Goal: Navigation & Orientation: Find specific page/section

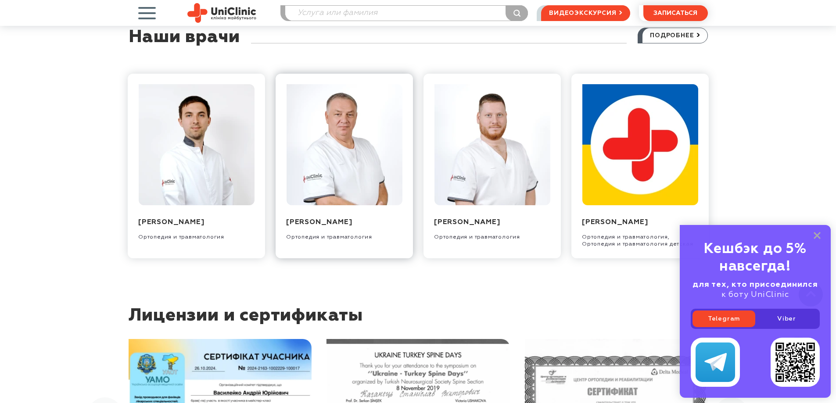
scroll to position [953, 0]
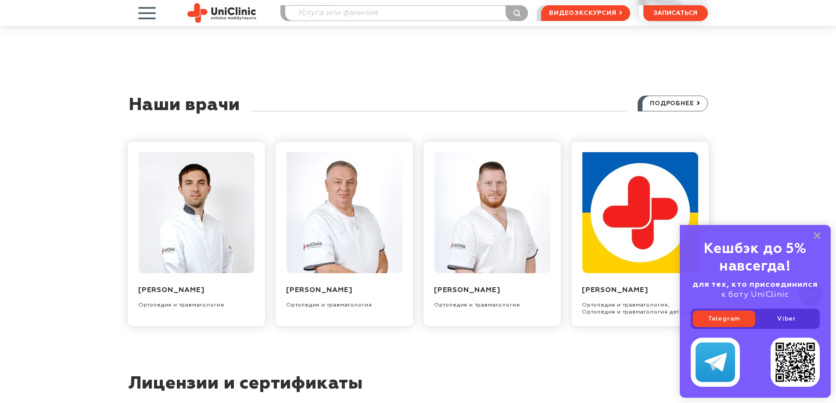
click at [817, 232] on div "Кешбэк до 5% навсегда! для тех, кто присоединился к боту UniClinic Telegram Vib…" at bounding box center [754, 311] width 151 height 173
click at [815, 234] on rect at bounding box center [816, 235] width 7 height 7
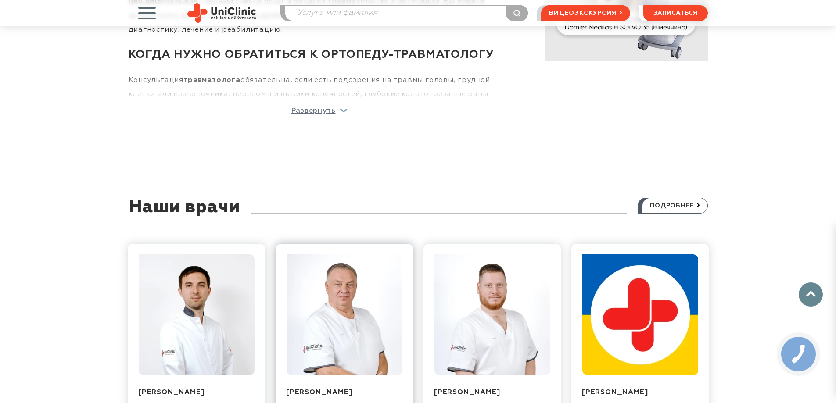
scroll to position [909, 0]
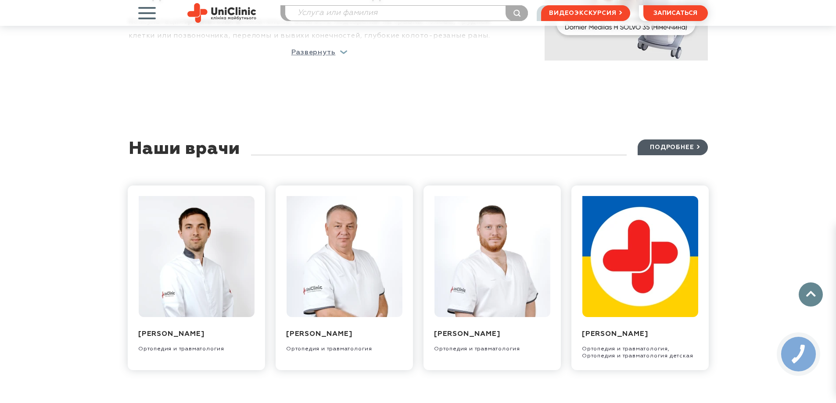
click at [678, 140] on span "подробнее" at bounding box center [672, 147] width 44 height 15
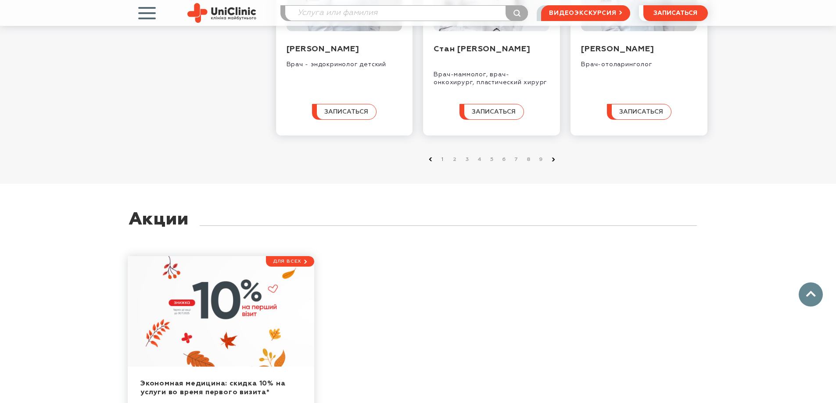
scroll to position [965, 0]
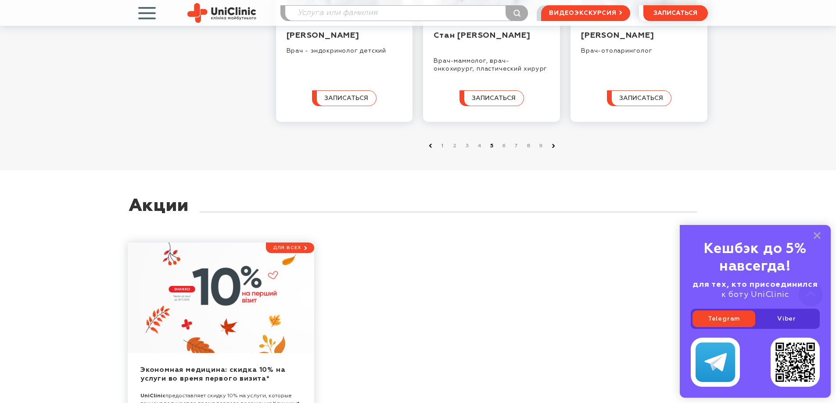
click at [490, 150] on link "5" at bounding box center [491, 146] width 9 height 9
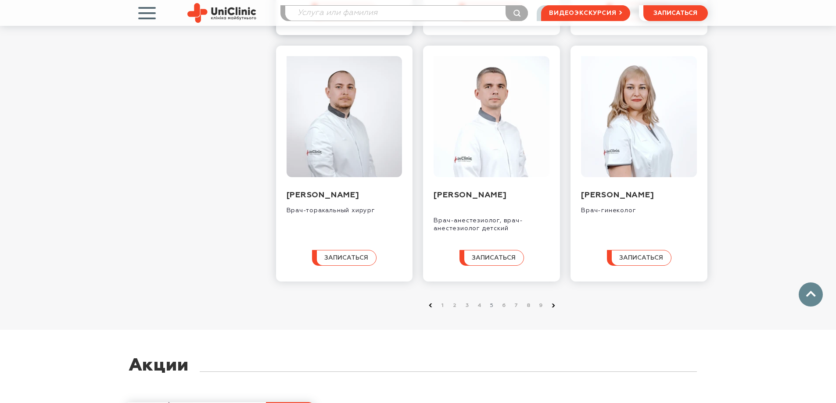
scroll to position [877, 0]
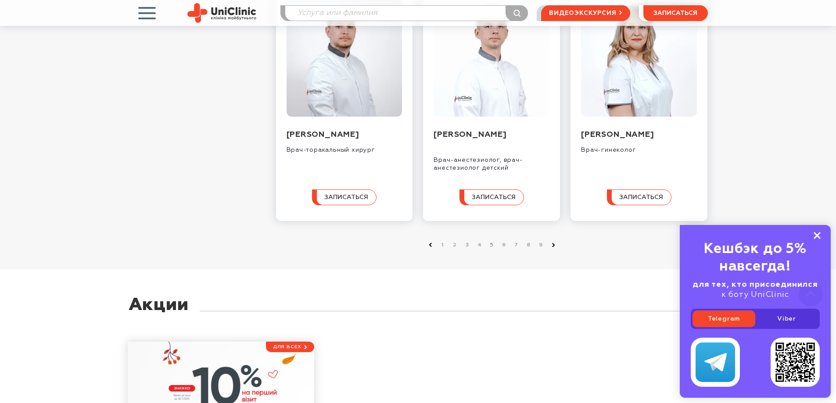
click at [815, 237] on rect at bounding box center [816, 235] width 7 height 7
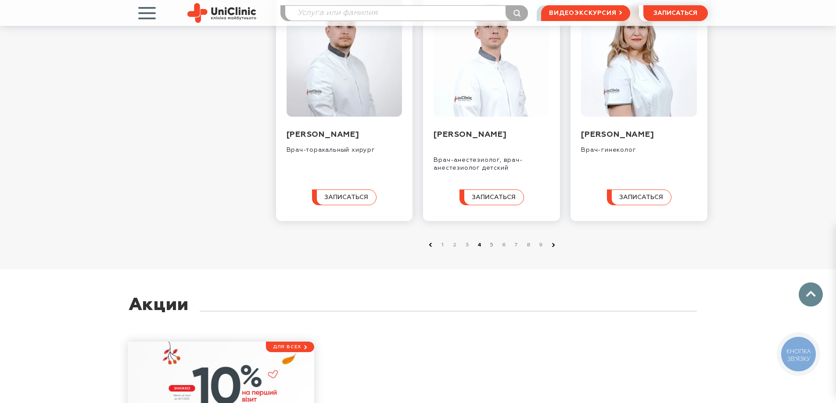
click at [479, 250] on link "4" at bounding box center [479, 245] width 9 height 9
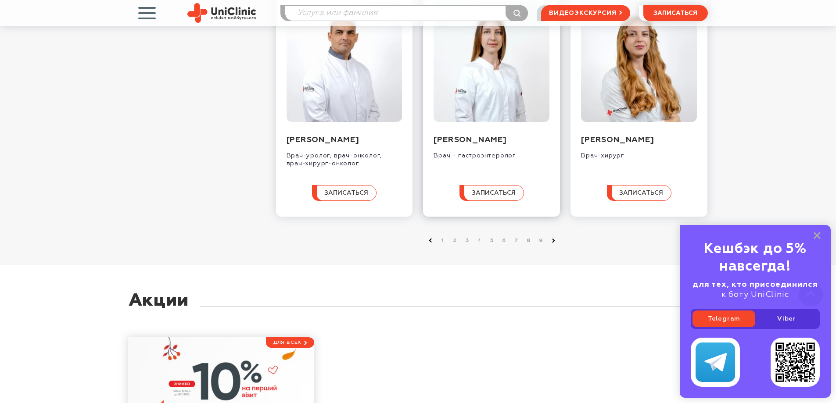
scroll to position [877, 0]
click at [503, 246] on link "6" at bounding box center [504, 241] width 9 height 9
